Goal: Check status: Check status

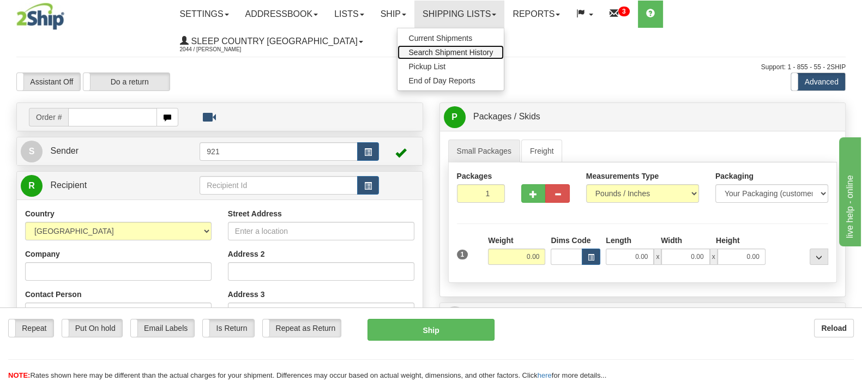
click at [486, 51] on span "Search Shipment History" at bounding box center [450, 52] width 84 height 9
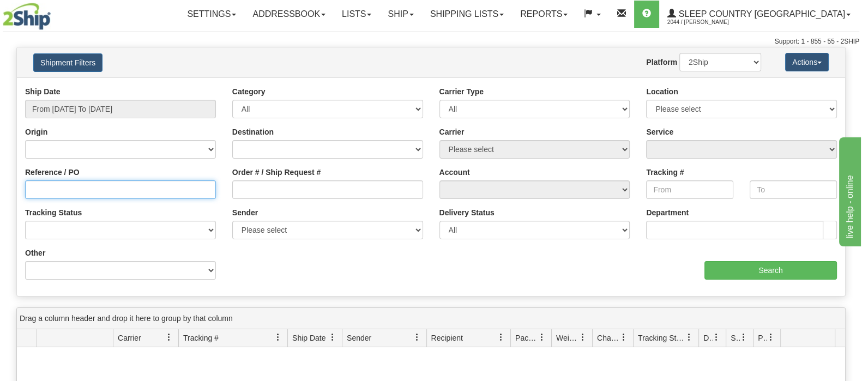
click at [63, 189] on input "Reference / PO" at bounding box center [120, 189] width 191 height 19
paste input "9000H939400"
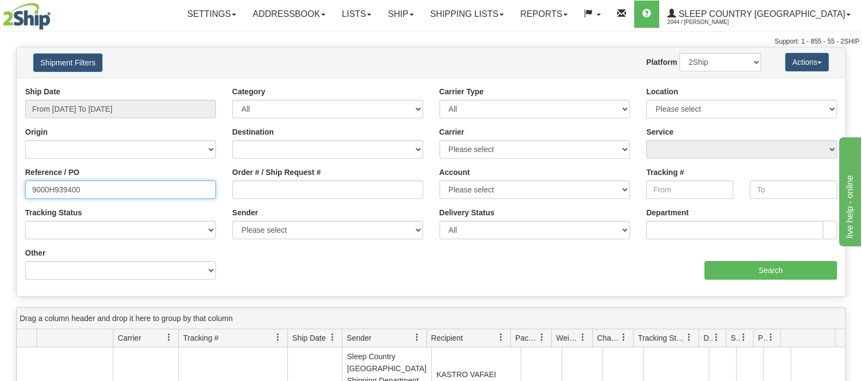
type input "9000H939400"
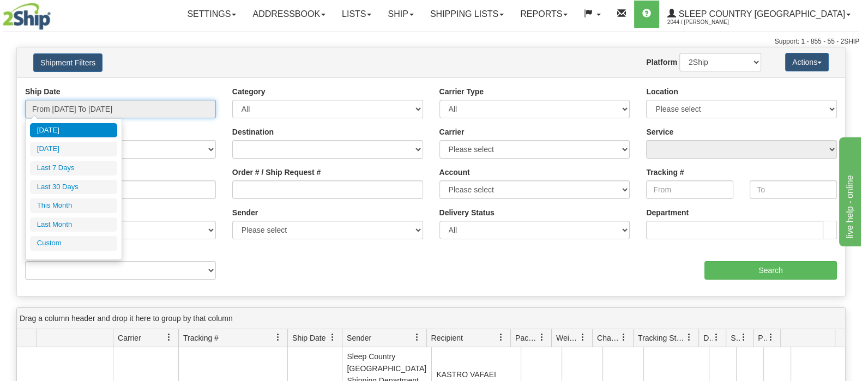
click at [78, 102] on input "From 09/25/2025 To 09/26/2025" at bounding box center [120, 109] width 191 height 19
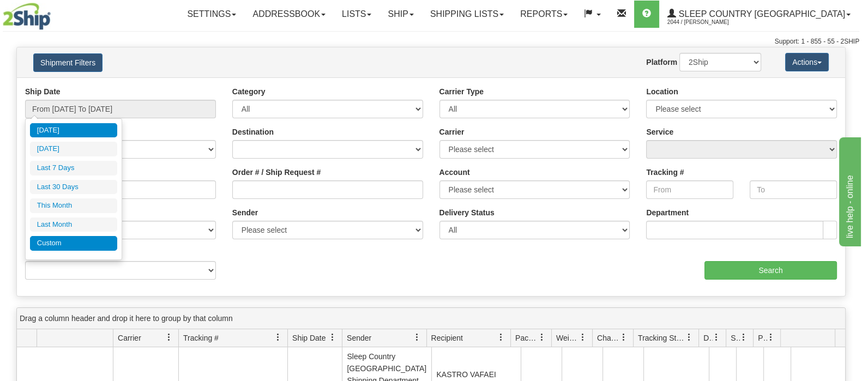
click at [63, 241] on li "Custom" at bounding box center [73, 243] width 87 height 15
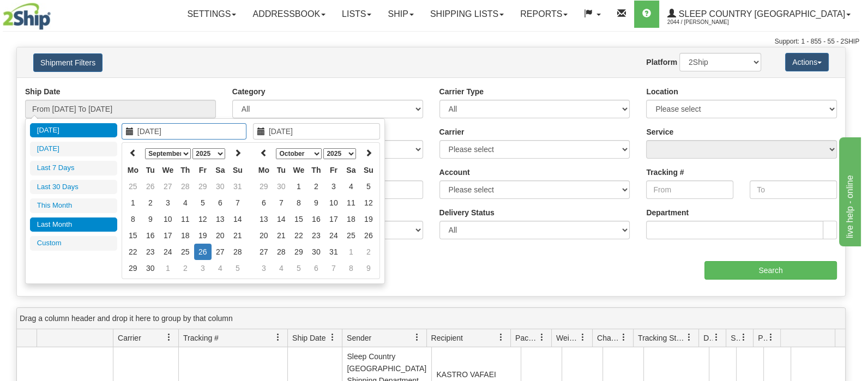
type input "08/01/2025"
type input "08/31/2025"
type input "[DATE]"
type input "09/01/2025"
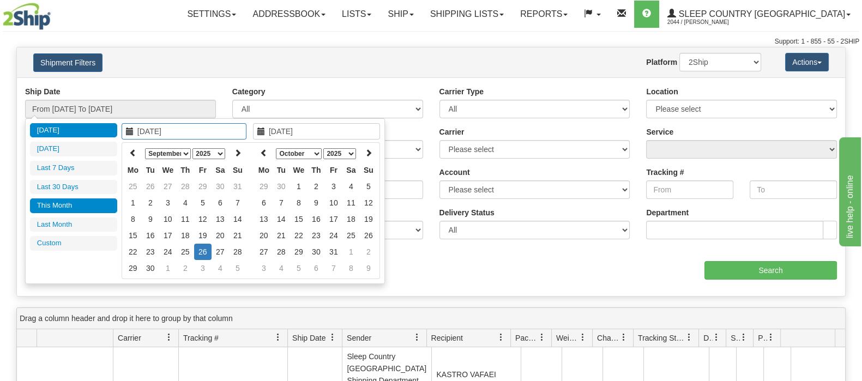
type input "09/30/2025"
type input "[DATE]"
click at [134, 149] on icon at bounding box center [133, 153] width 8 height 8
click at [131, 143] on div "January February March April May June July August September October November De…" at bounding box center [187, 210] width 131 height 137
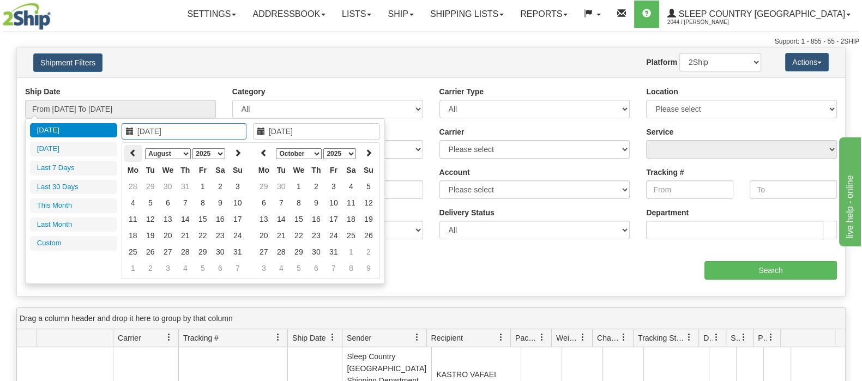
click at [133, 149] on icon at bounding box center [133, 153] width 8 height 8
type input "07/01/2025"
click at [150, 182] on td "1" at bounding box center [150, 186] width 17 height 16
type input "07/01/2025"
click at [150, 182] on td "1" at bounding box center [150, 186] width 17 height 16
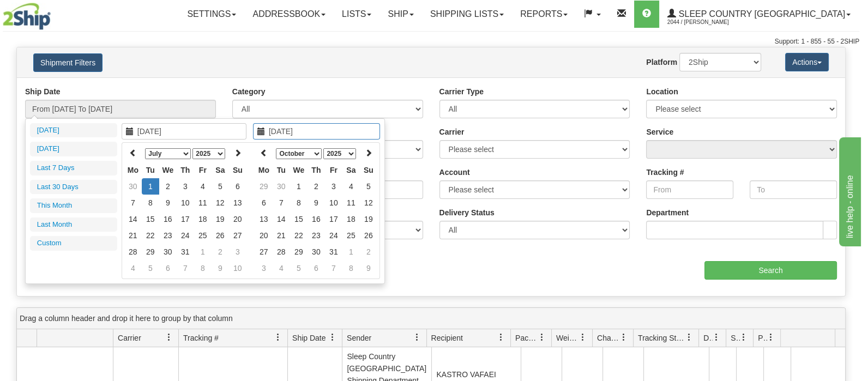
type input "From 07/01/2025 To 07/01/2025"
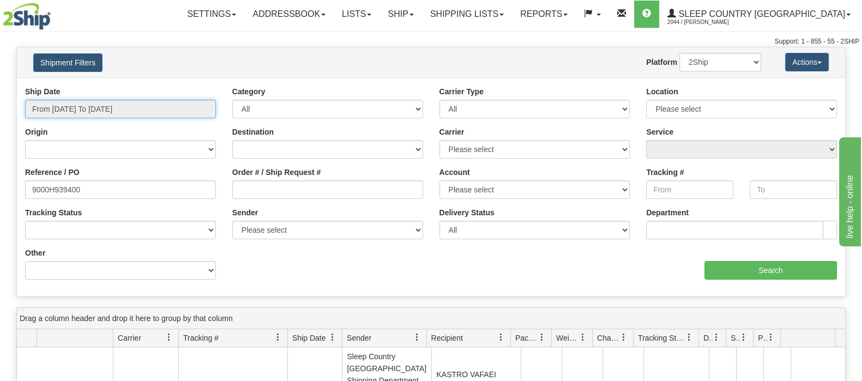
click at [113, 104] on input "From 07/01/2025 To 07/01/2025" at bounding box center [120, 109] width 191 height 19
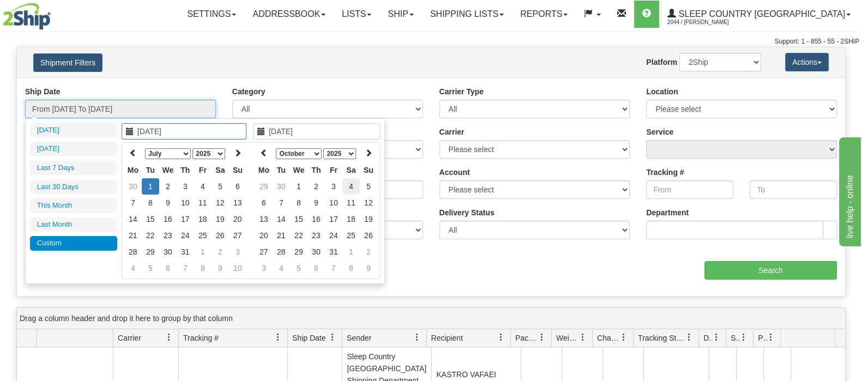
type input "10/04/2025"
click at [355, 184] on td "4" at bounding box center [350, 186] width 17 height 16
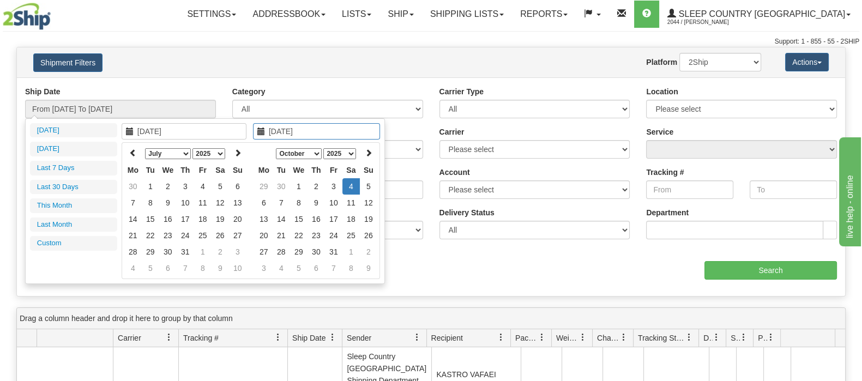
click at [164, 131] on input "10/04/2025" at bounding box center [184, 131] width 125 height 16
click at [134, 153] on icon at bounding box center [133, 153] width 8 height 8
type input "04/29/2025"
click at [152, 183] on td "29" at bounding box center [150, 186] width 17 height 16
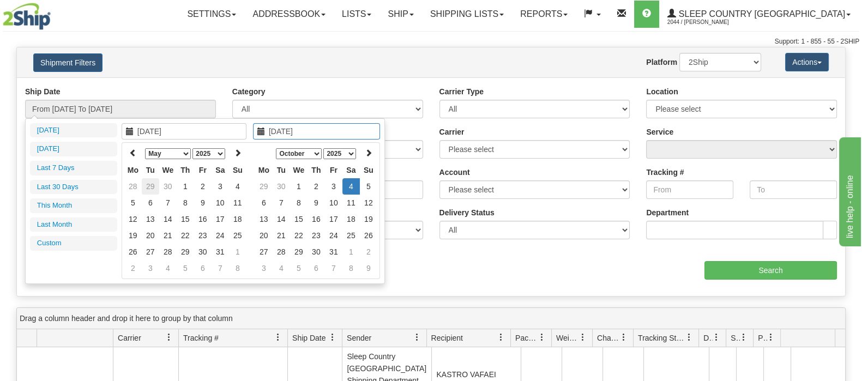
type input "04/29/2025"
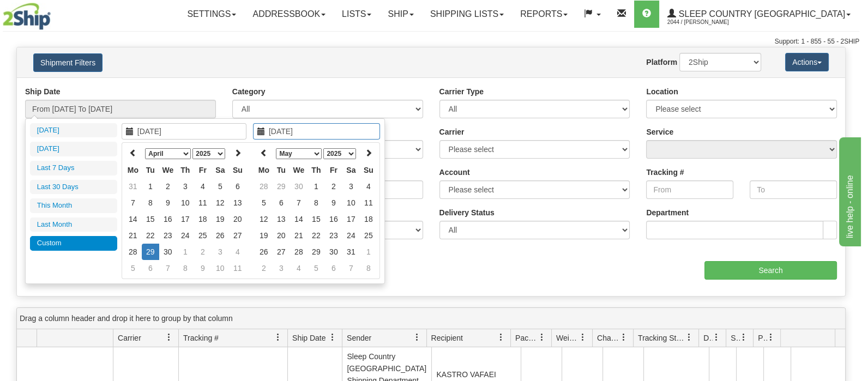
click at [83, 239] on li "Custom" at bounding box center [73, 243] width 87 height 15
click at [309, 153] on select "January February March April May June July August September October November De…" at bounding box center [299, 153] width 46 height 11
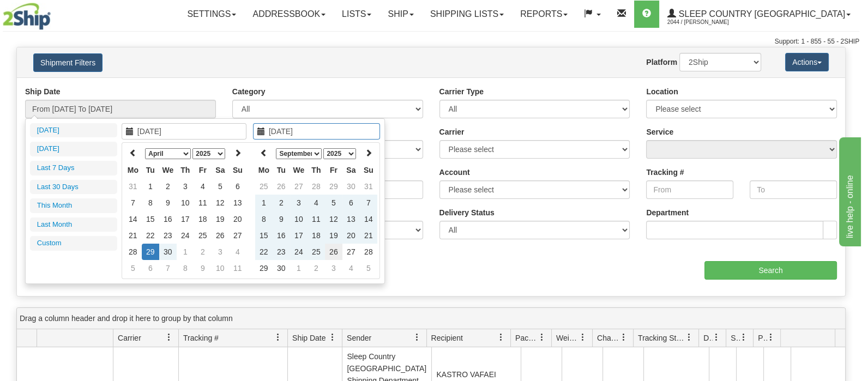
type input "[DATE]"
click at [336, 247] on td "26" at bounding box center [333, 252] width 17 height 16
type input "From 04/29/2025 To 09/26/2025"
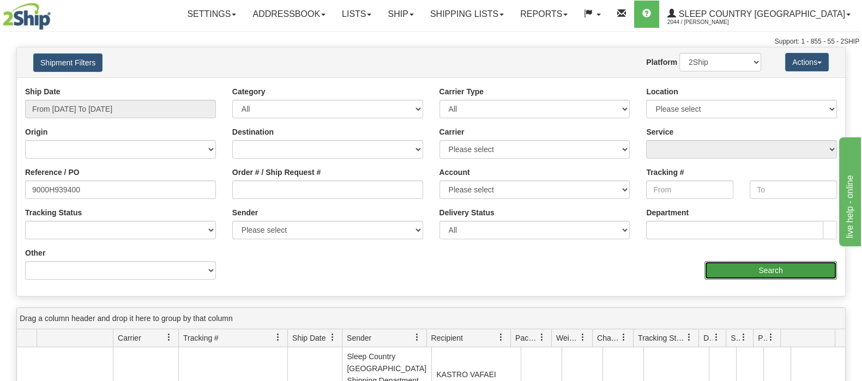
click at [760, 267] on input "Search" at bounding box center [770, 270] width 132 height 19
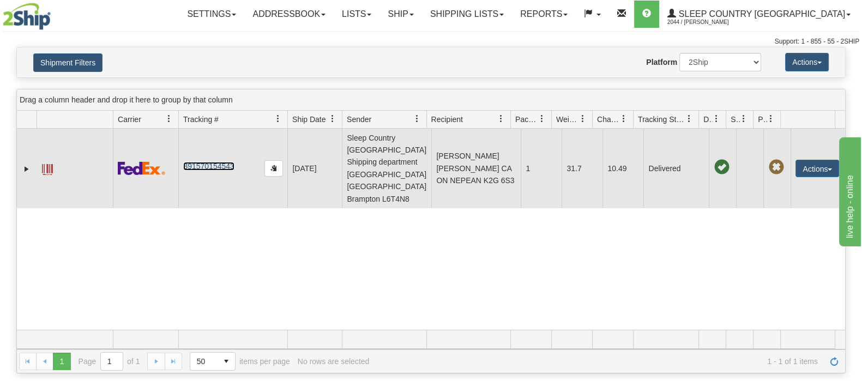
click at [216, 162] on link "391570154543" at bounding box center [208, 166] width 51 height 9
